Goal: Connect with others: Connect with other users

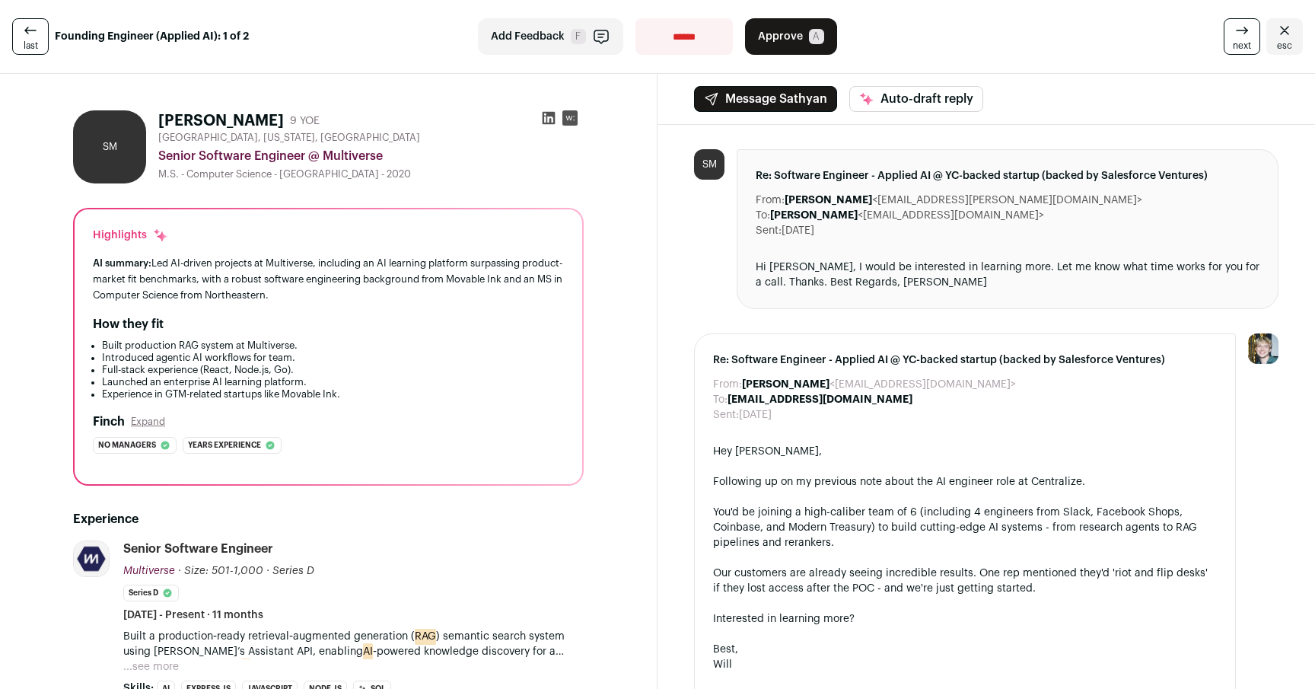
click at [304, 294] on div "AI summary: Led AI-driven projects at Multiverse, including an AI learning plat…" at bounding box center [328, 279] width 471 height 48
click at [415, 282] on div "AI summary: Led AI-driven projects at Multiverse, including an AI learning plat…" at bounding box center [328, 279] width 471 height 48
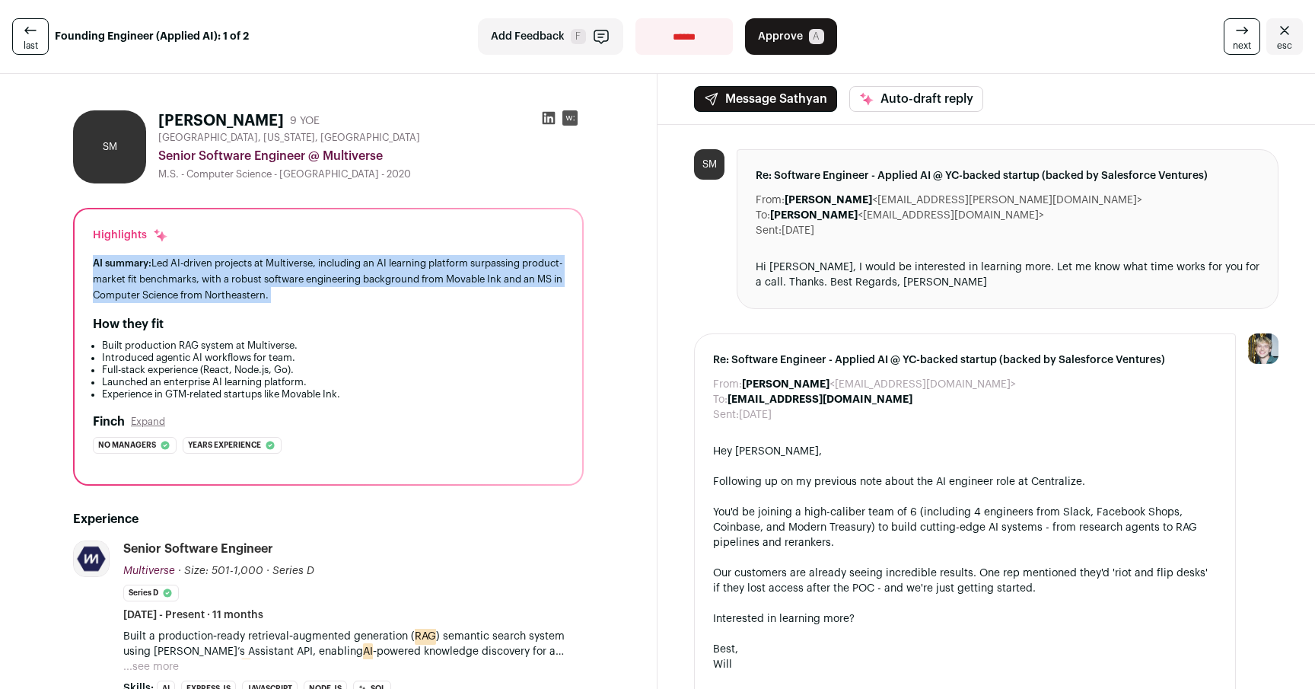
click at [415, 282] on div "AI summary: Led AI-driven projects at Multiverse, including an AI learning plat…" at bounding box center [328, 279] width 471 height 48
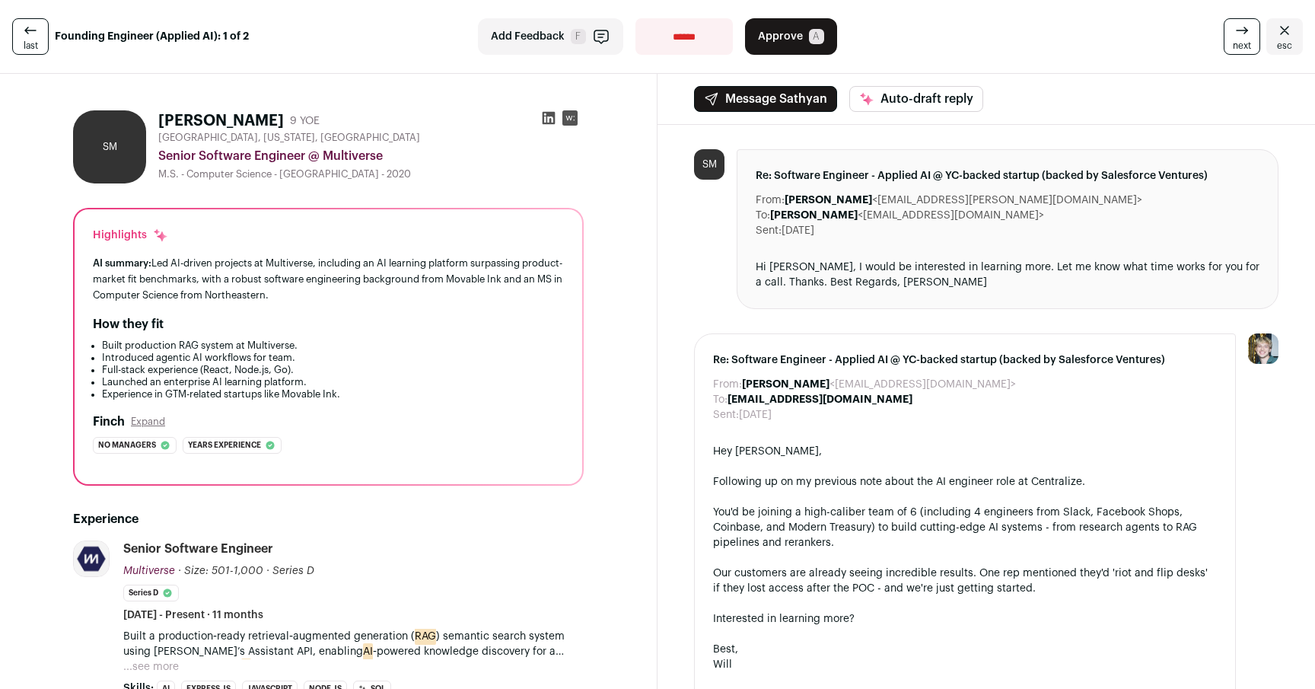
click at [444, 275] on div "AI summary: Led AI-driven projects at Multiverse, including an AI learning plat…" at bounding box center [328, 279] width 471 height 48
click at [421, 277] on div "AI summary: Led AI-driven projects at Multiverse, including an AI learning plat…" at bounding box center [328, 279] width 471 height 48
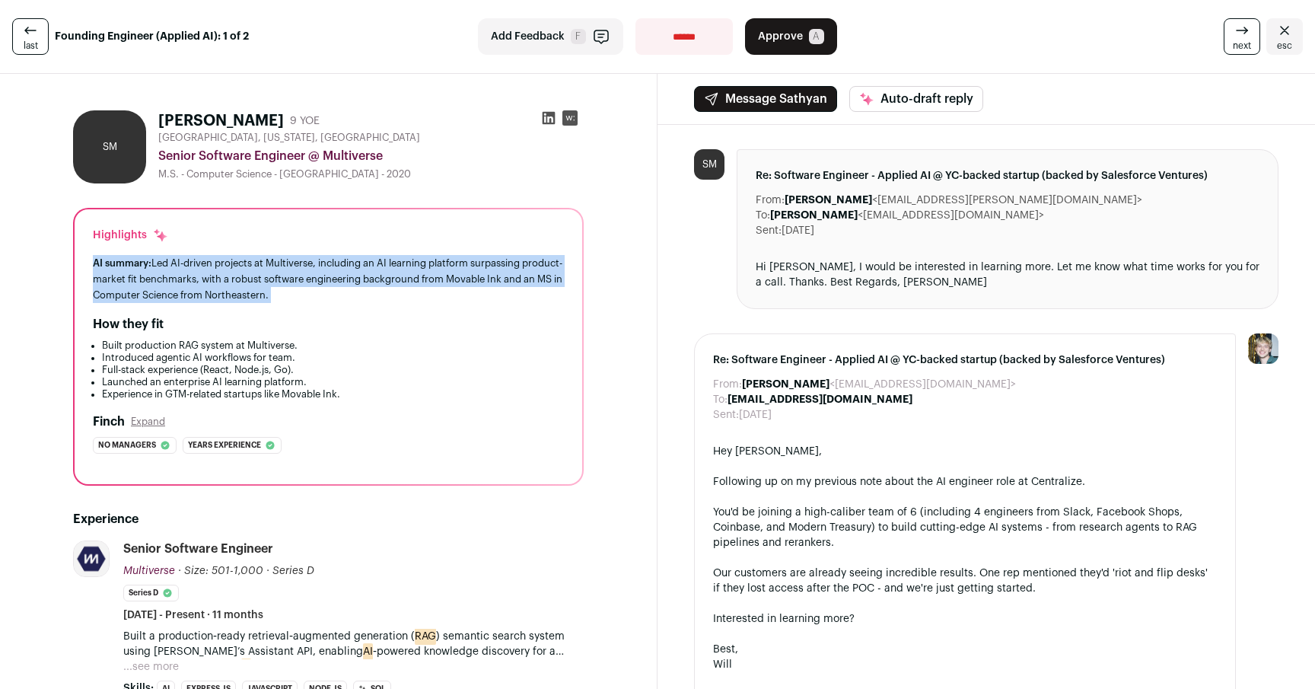
click at [421, 277] on div "AI summary: Led AI-driven projects at Multiverse, including an AI learning plat…" at bounding box center [328, 279] width 471 height 48
click at [457, 280] on div "AI summary: Led AI-driven projects at Multiverse, including an AI learning plat…" at bounding box center [328, 279] width 471 height 48
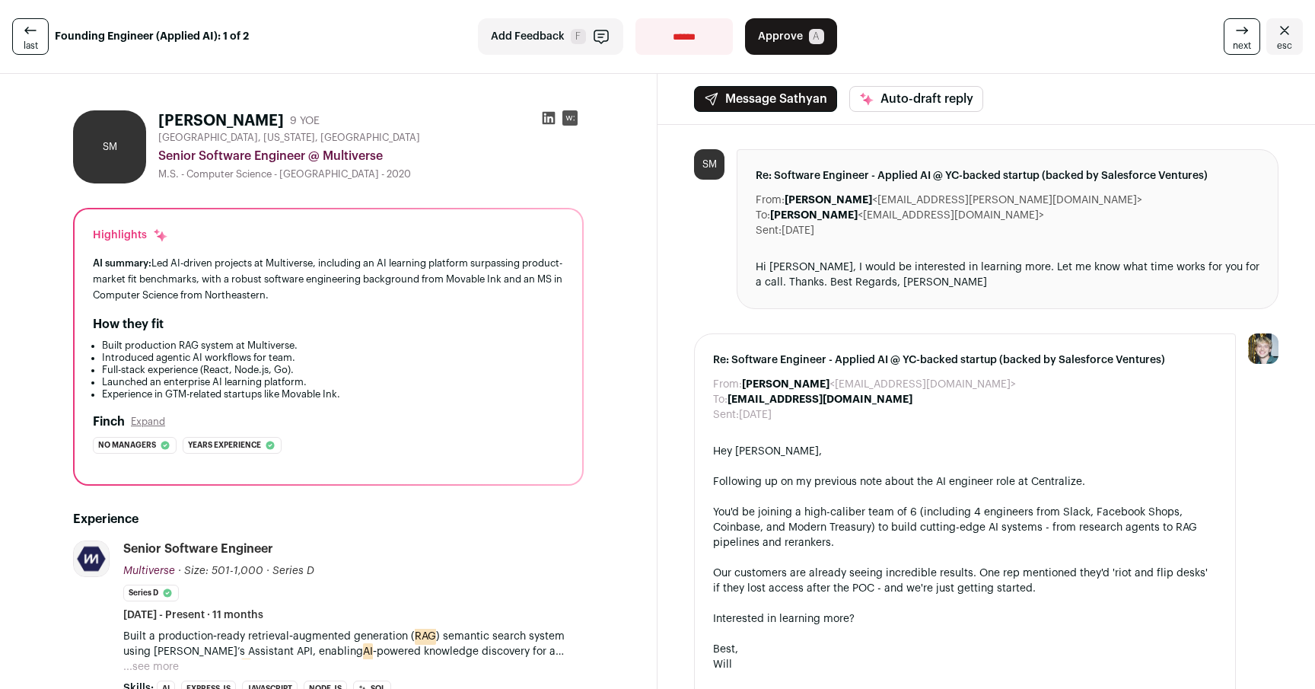
click at [541, 121] on icon at bounding box center [548, 117] width 15 height 15
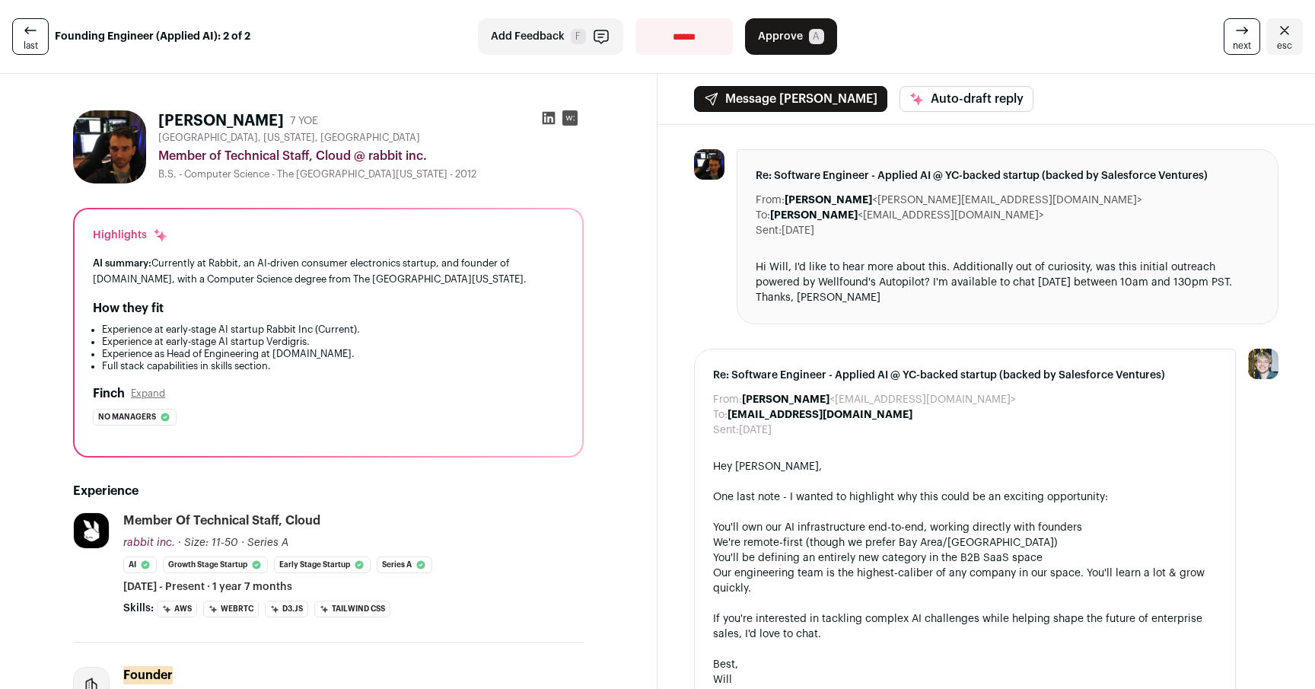
click at [227, 374] on div "Highlights AI summary: Currently at Rabbit, an AI-driven consumer electronics s…" at bounding box center [328, 332] width 507 height 247
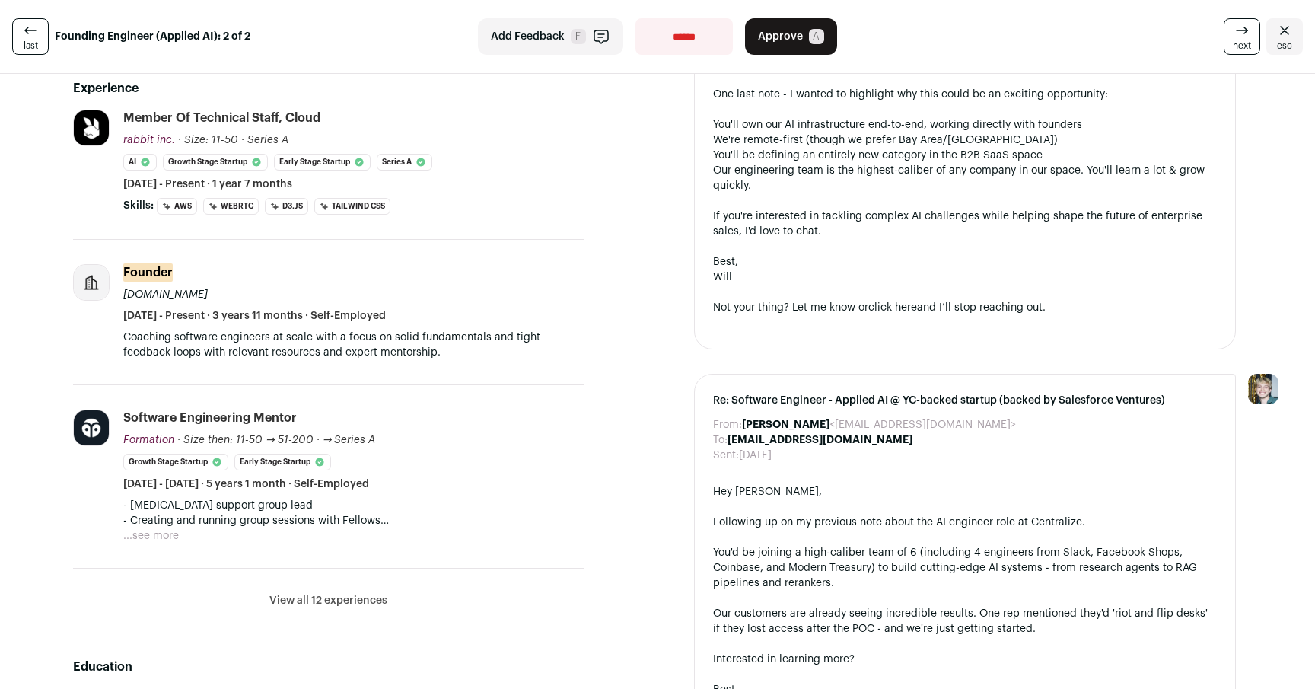
scroll to position [523, 0]
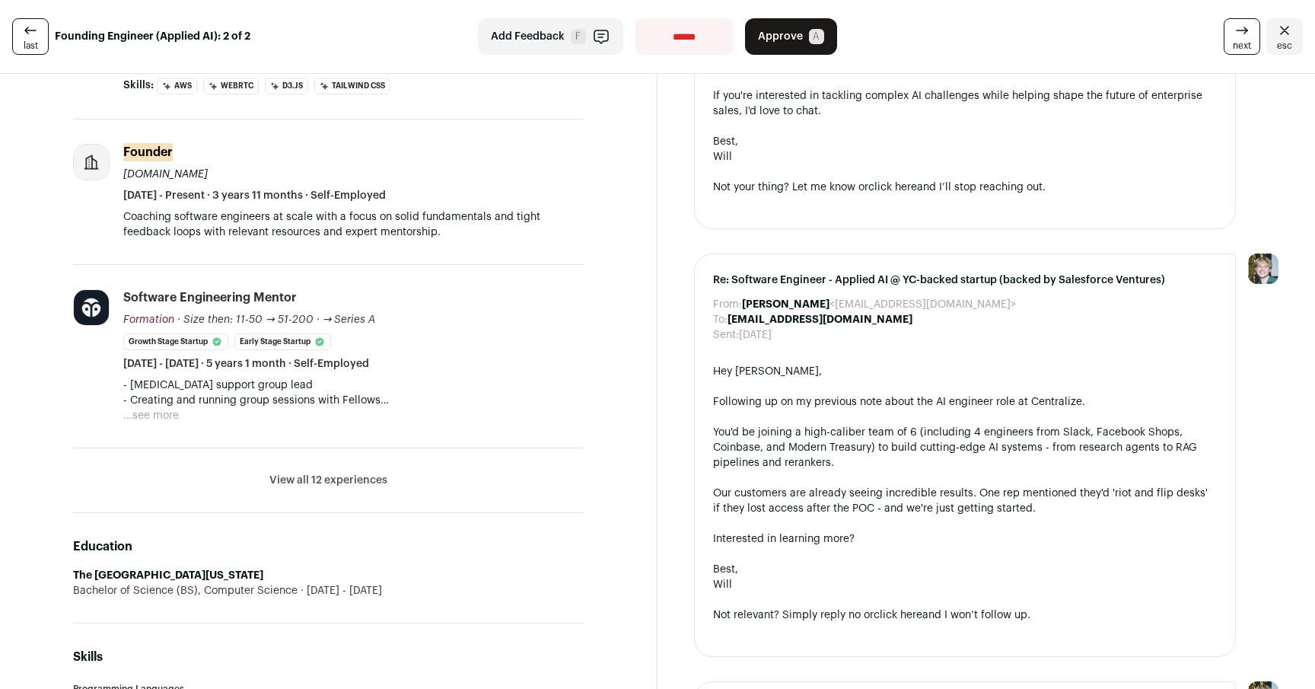
click at [398, 472] on li "View all 12 experiences View less" at bounding box center [328, 480] width 511 height 65
click at [339, 476] on button "View all 12 experiences" at bounding box center [328, 479] width 118 height 15
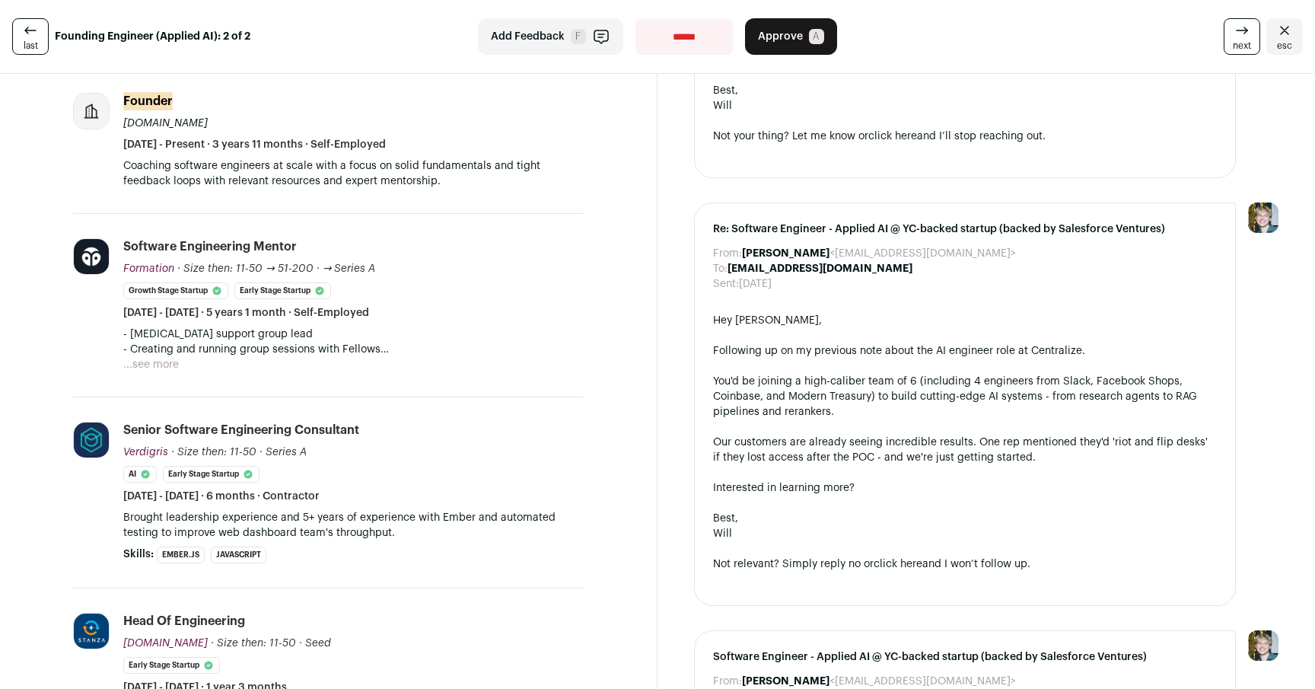
scroll to position [581, 0]
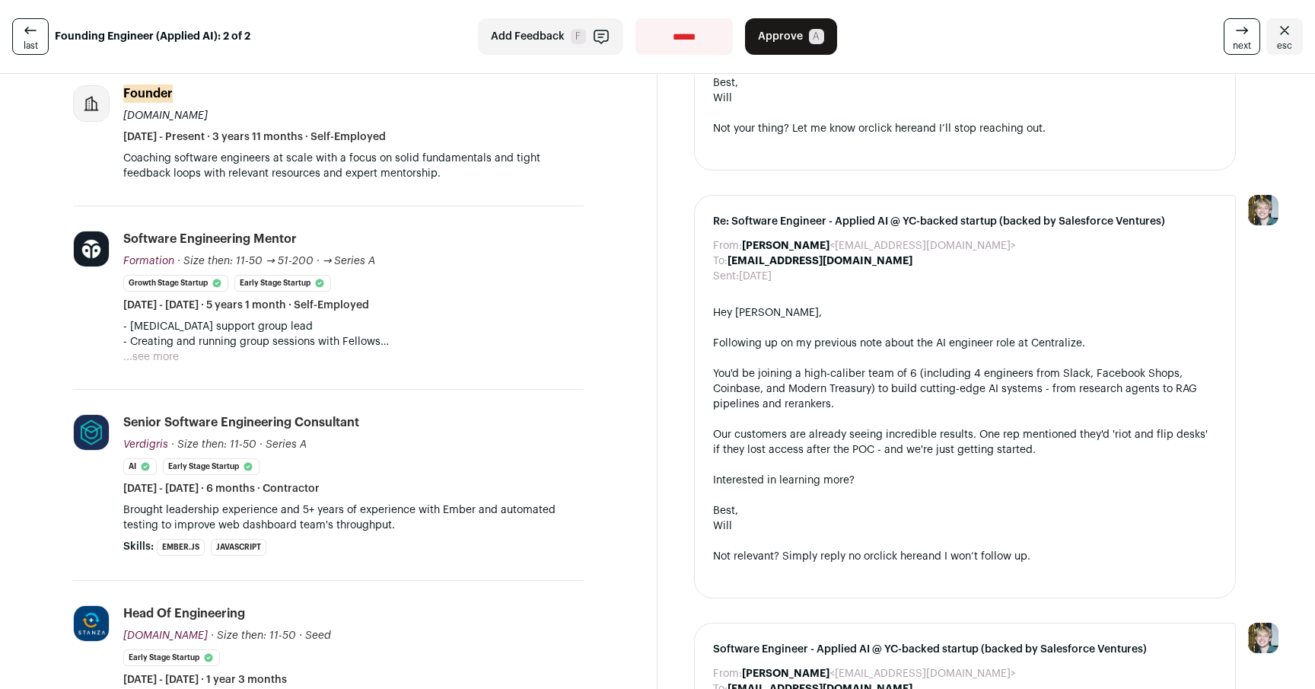
click at [565, 517] on p "Brought leadership experience and 5+ years of experience with Ember and automat…" at bounding box center [353, 517] width 460 height 30
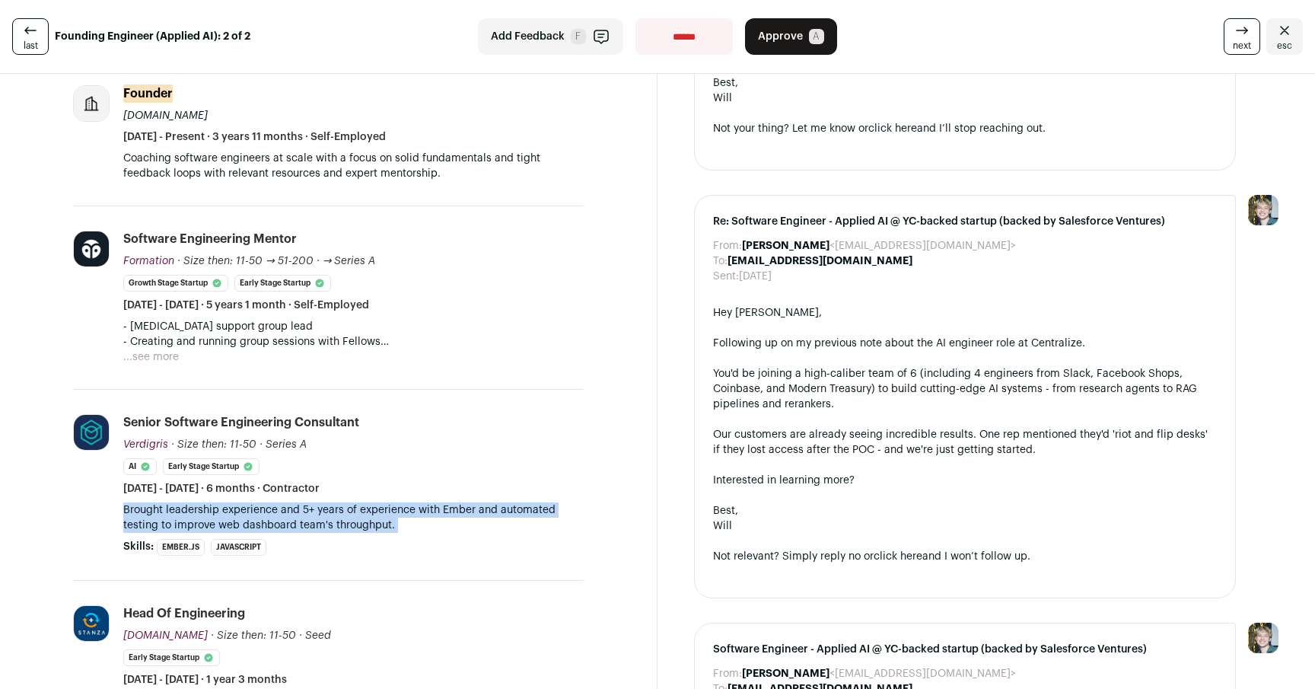
click at [565, 517] on p "Brought leadership experience and 5+ years of experience with Ember and automat…" at bounding box center [353, 517] width 460 height 30
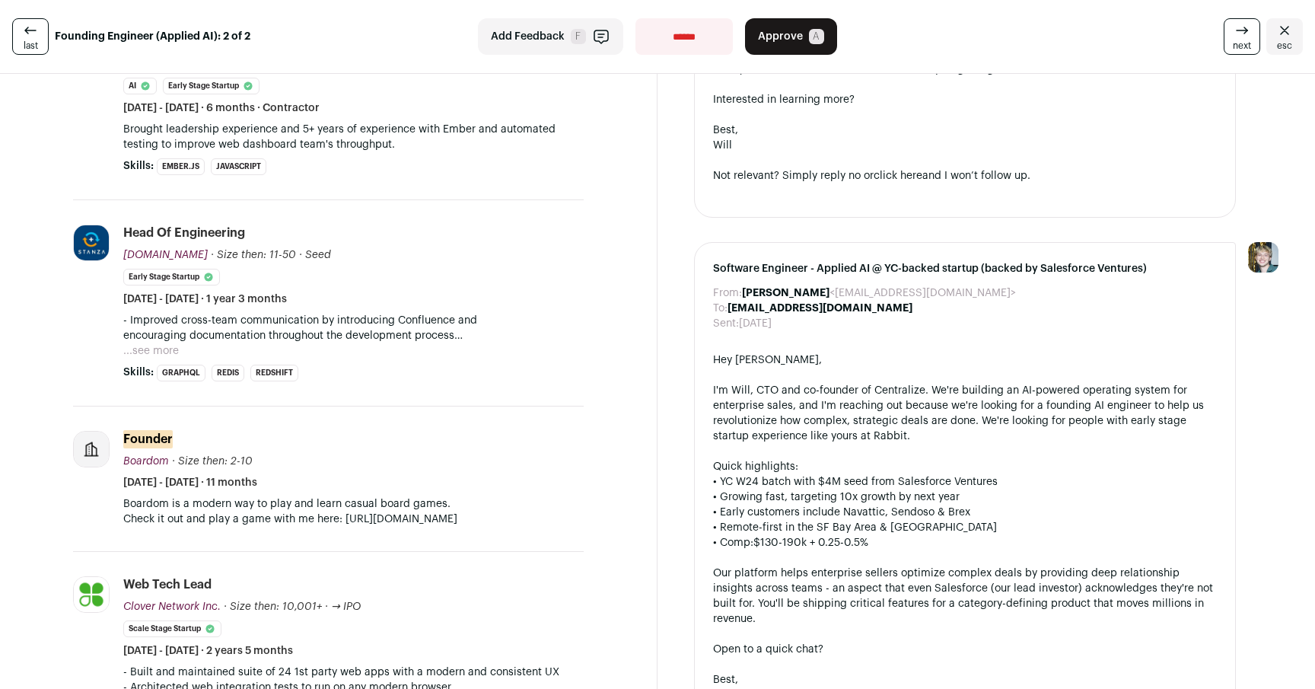
scroll to position [966, 0]
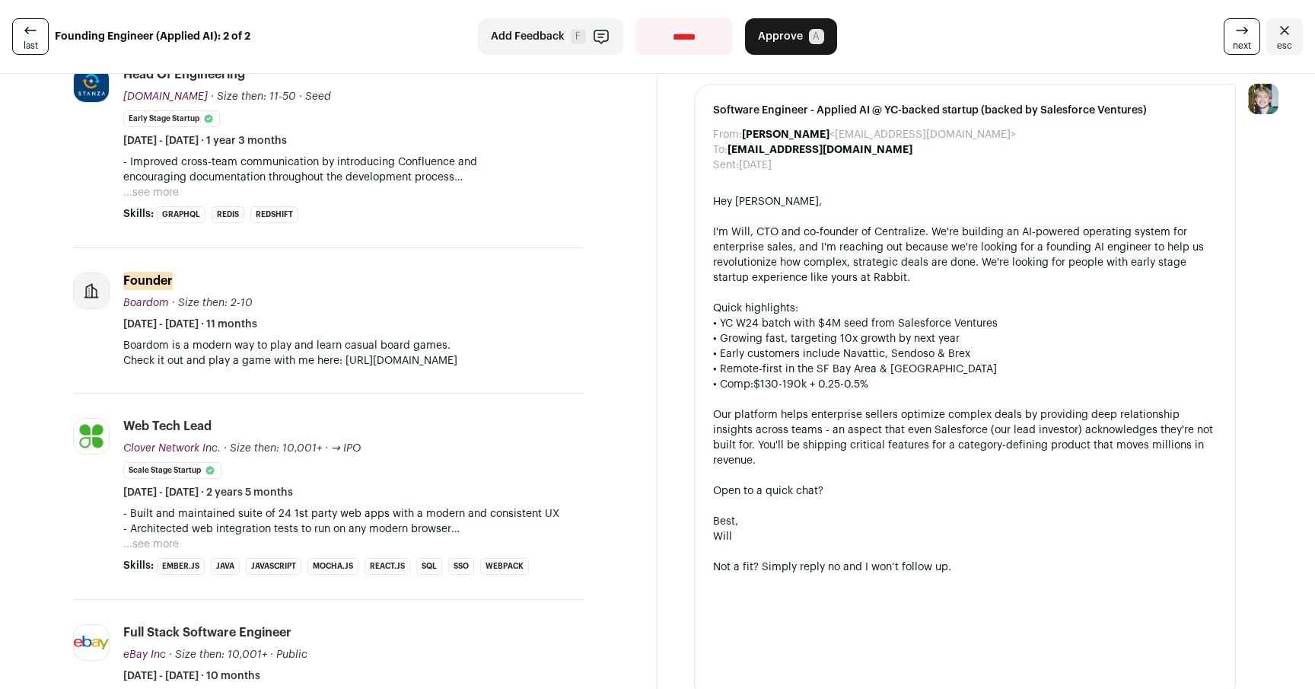
scroll to position [1455, 0]
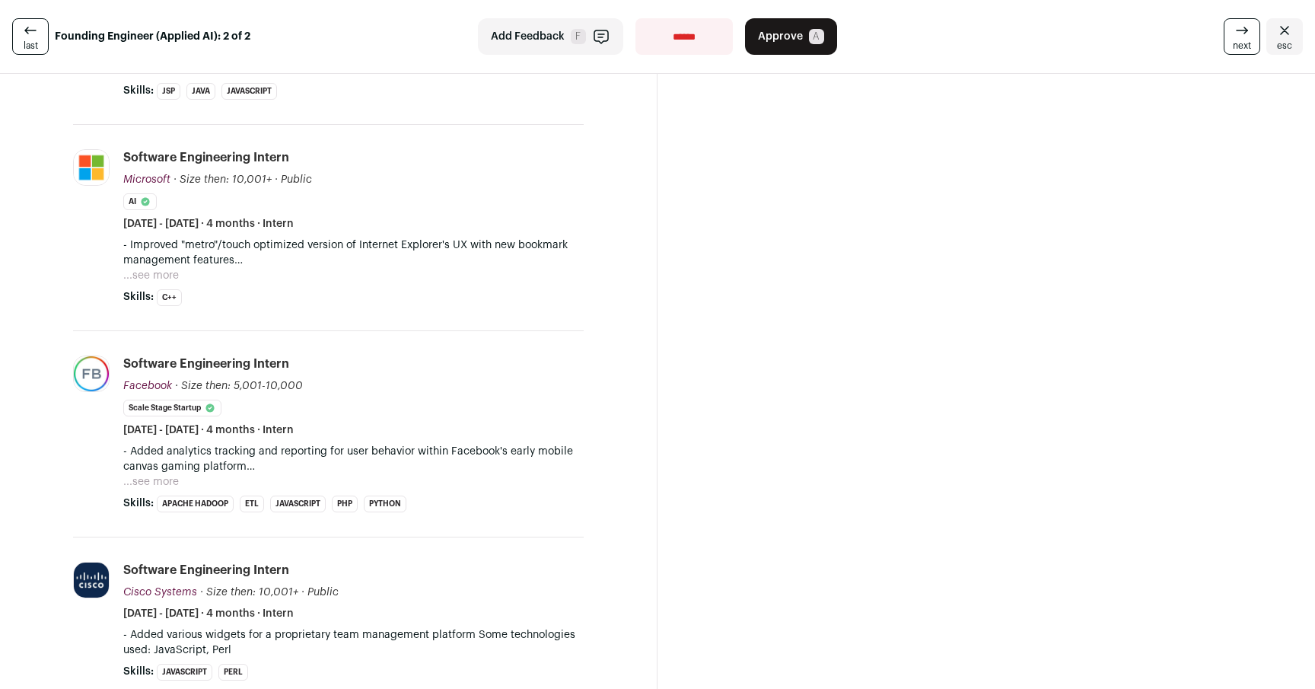
scroll to position [1783, 0]
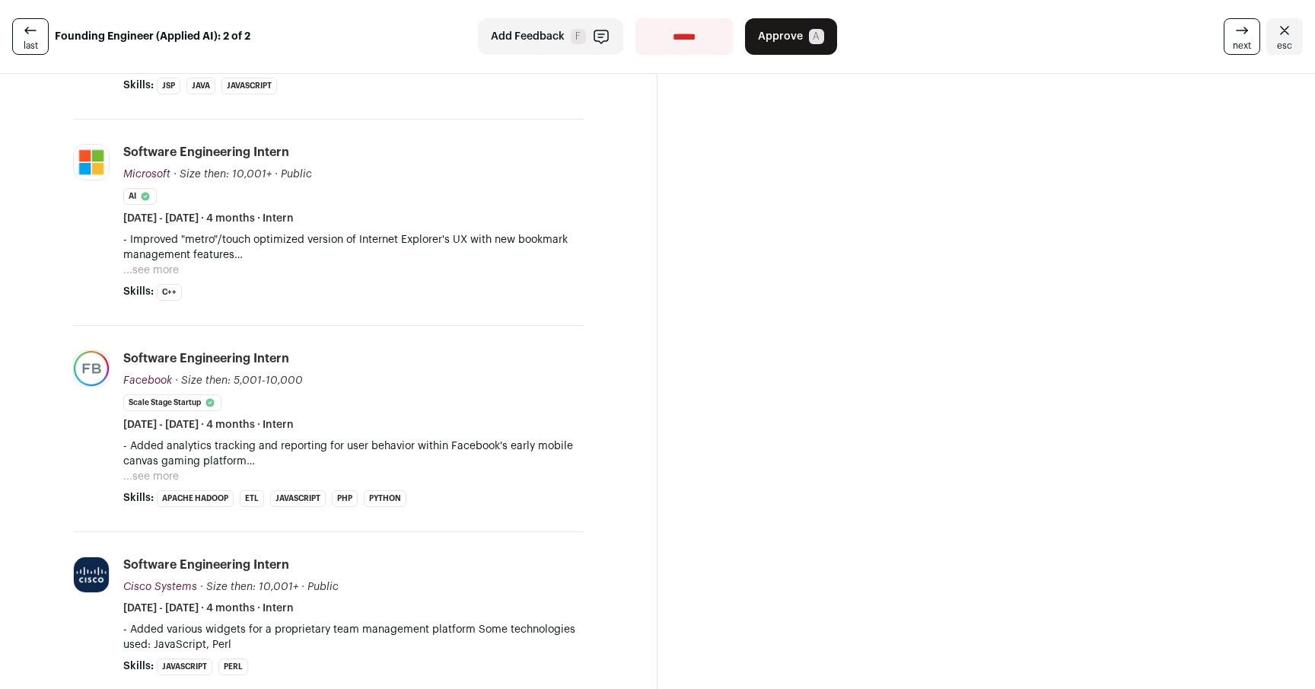
click at [151, 466] on p "- Added analytics tracking and reporting for user behavior within Facebook's ea…" at bounding box center [353, 453] width 460 height 30
click at [161, 481] on button "...see more" at bounding box center [151, 476] width 56 height 15
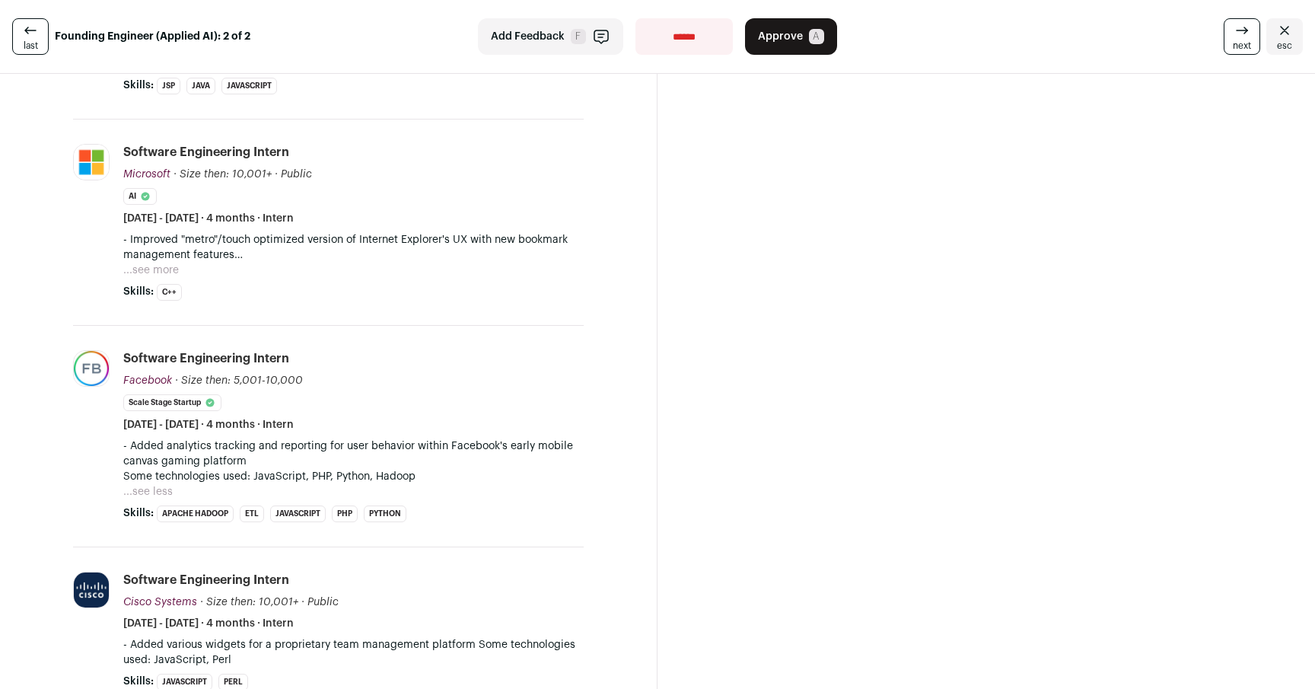
click at [709, 485] on div "Message Matt Auto-draft reply From: William Wang <centralize@wellfound.us> To: …" at bounding box center [985, 487] width 657 height 4395
click at [712, 479] on div "Message Matt Auto-draft reply From: William Wang <centralize@wellfound.us> To: …" at bounding box center [985, 487] width 657 height 4395
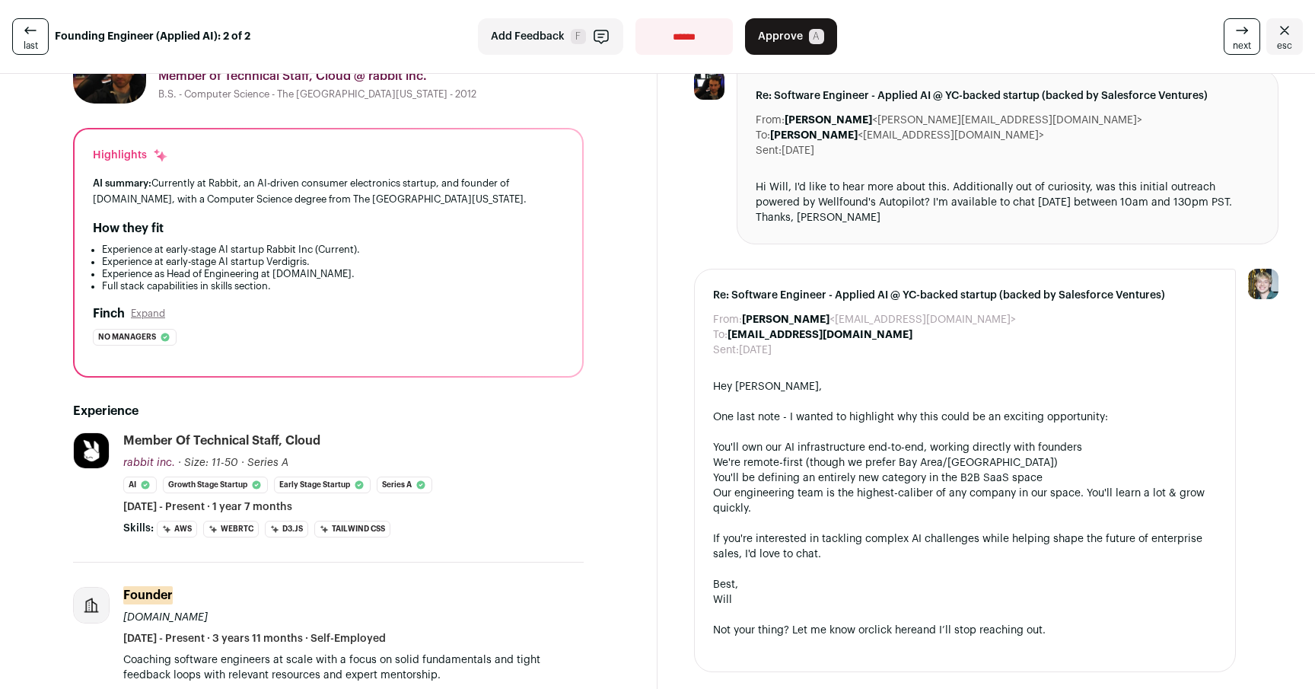
scroll to position [0, 0]
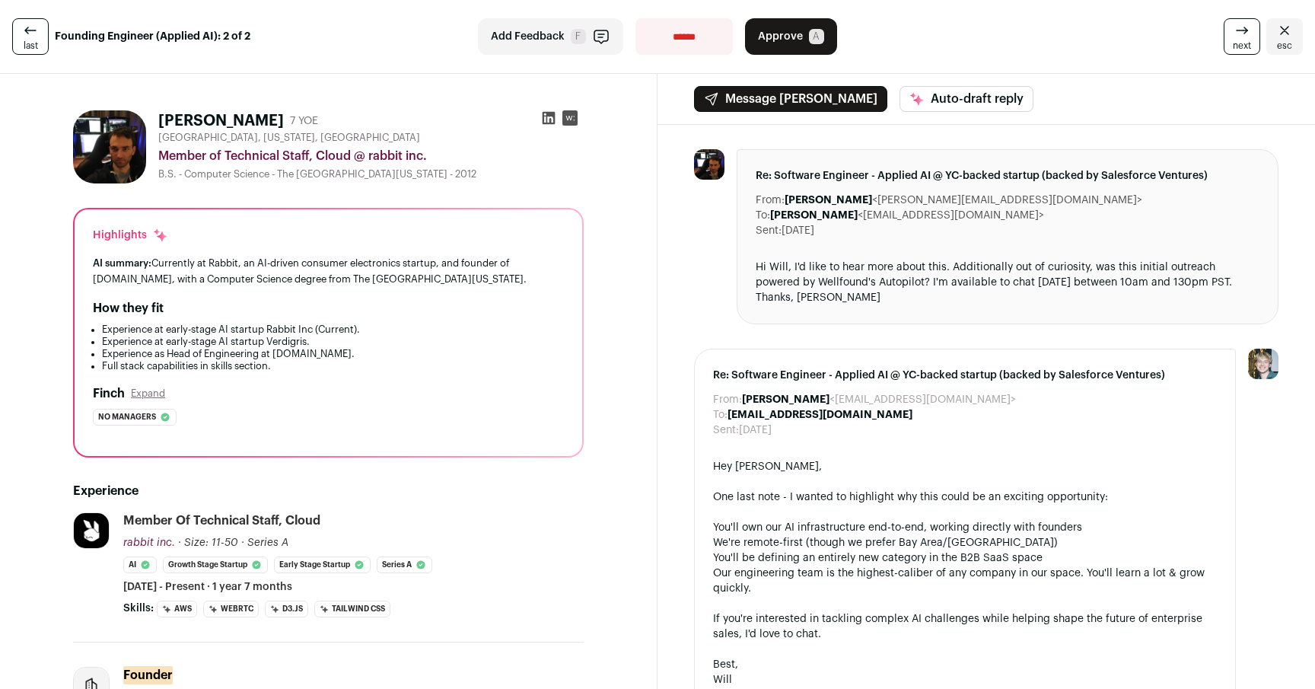
click at [479, 343] on li "Experience at early-stage AI startup Verdigris." at bounding box center [333, 342] width 462 height 12
click at [541, 116] on icon at bounding box center [548, 117] width 15 height 15
